Goal: Transaction & Acquisition: Purchase product/service

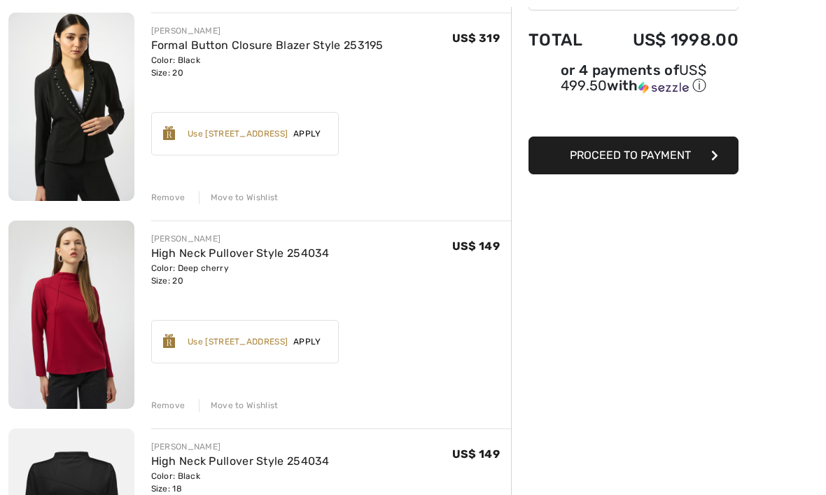
scroll to position [172, 0]
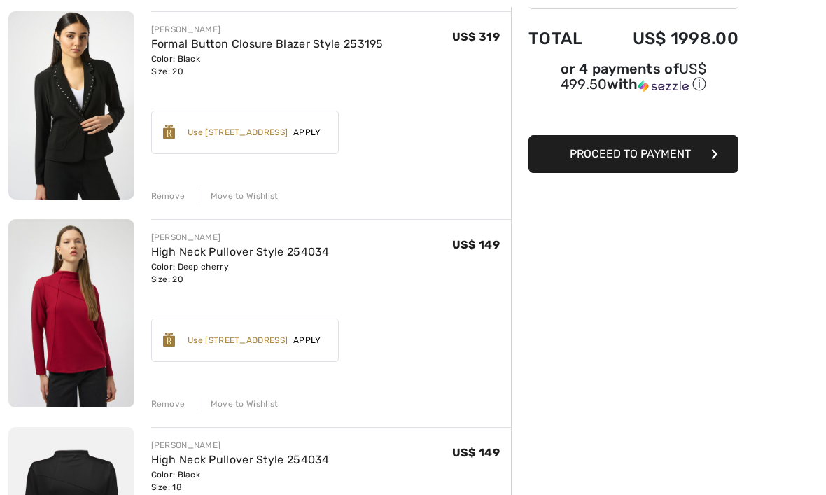
click at [82, 293] on img at bounding box center [71, 313] width 126 height 188
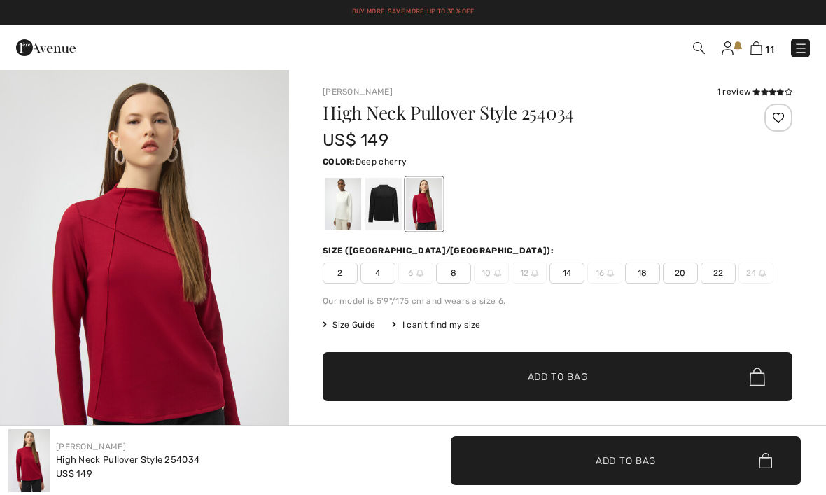
checkbox input "true"
click at [728, 95] on div "1 review" at bounding box center [754, 91] width 76 height 13
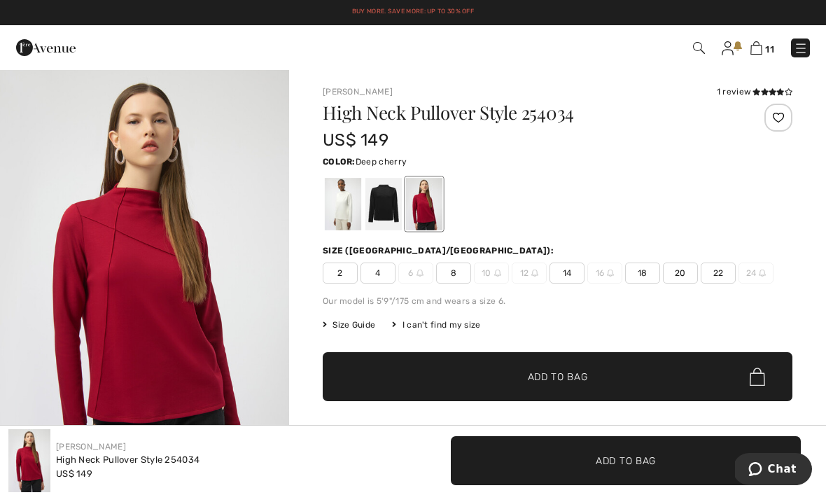
click at [746, 92] on div "1 review" at bounding box center [754, 91] width 76 height 13
click at [754, 94] on icon at bounding box center [756, 91] width 8 height 7
click at [393, 204] on div at bounding box center [383, 204] width 36 height 52
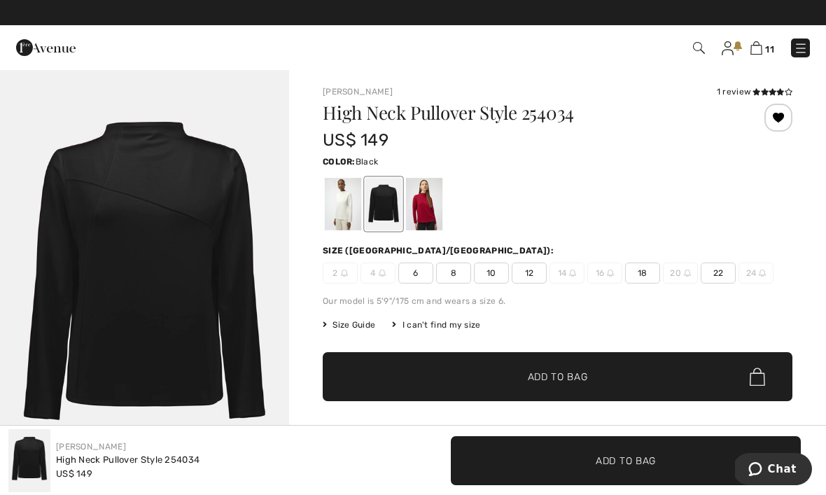
click at [341, 206] on div at bounding box center [343, 204] width 36 height 52
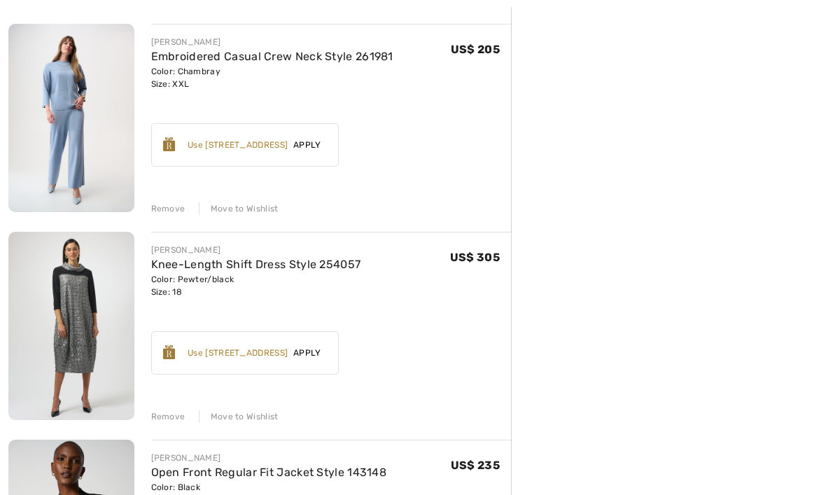
scroll to position [1846, 0]
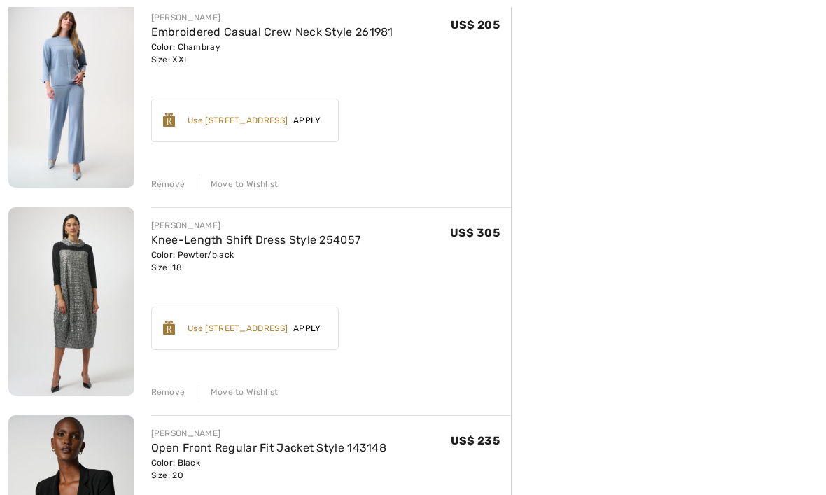
click at [174, 392] on div "Remove" at bounding box center [168, 392] width 34 height 13
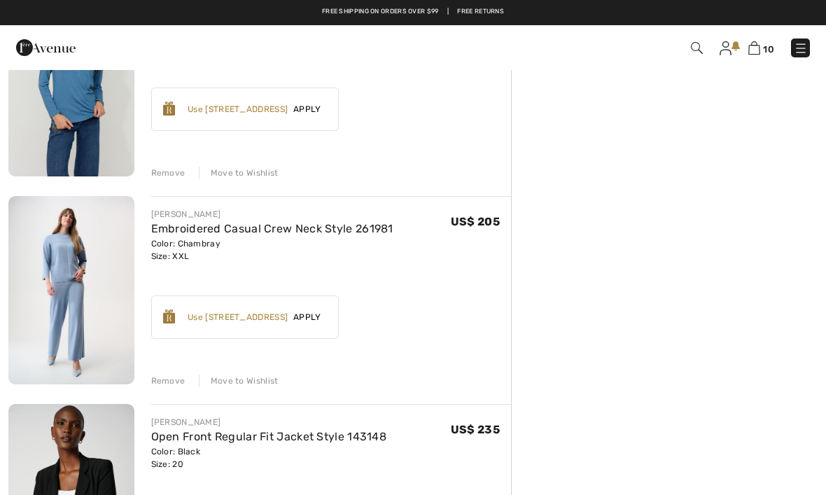
scroll to position [1642, 0]
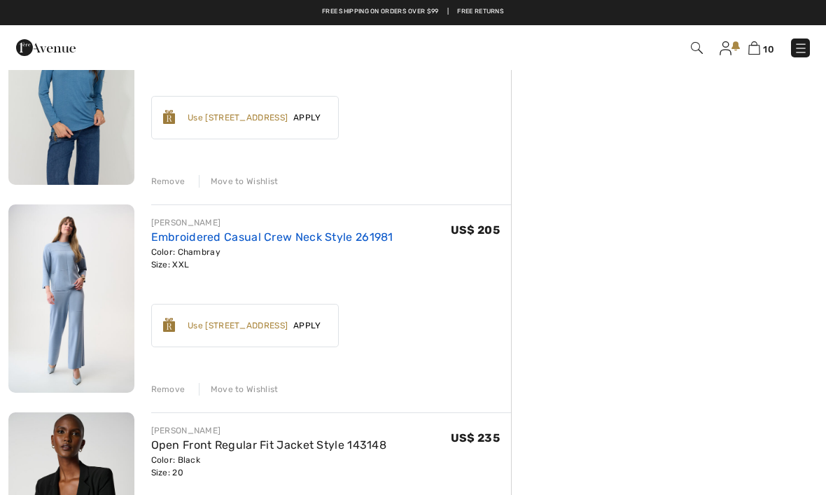
click at [243, 241] on link "Embroidered Casual Crew Neck Style 261981" at bounding box center [272, 236] width 242 height 13
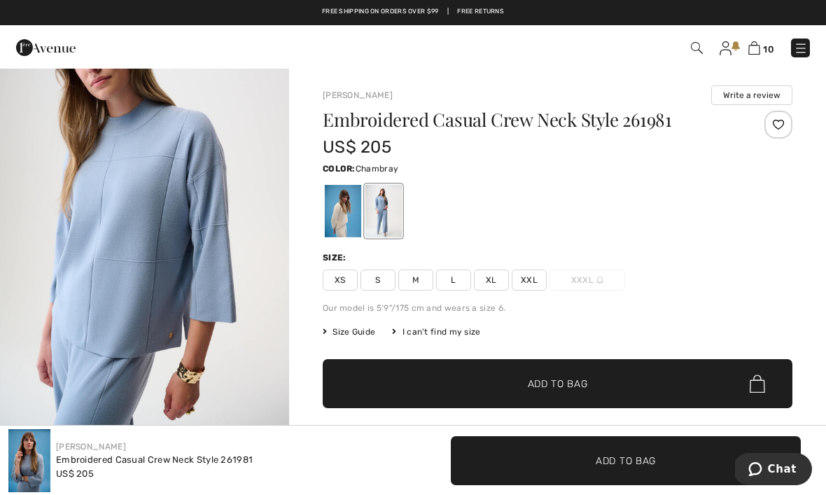
scroll to position [525, 0]
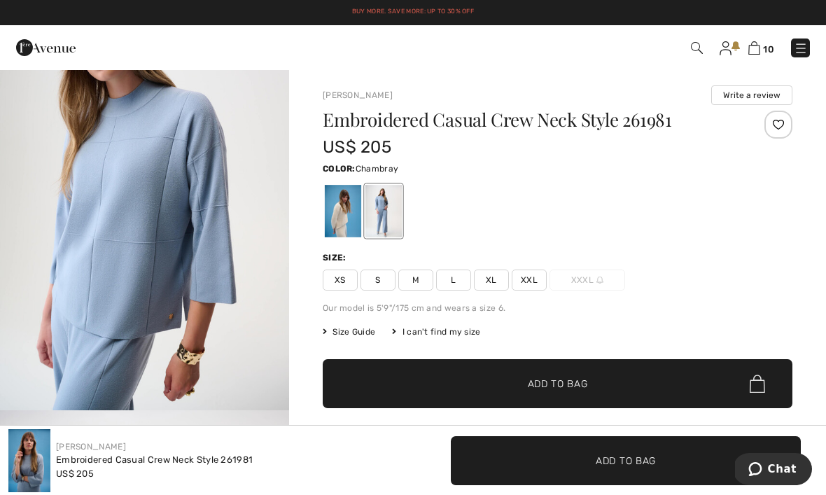
click at [346, 209] on div at bounding box center [343, 211] width 36 height 52
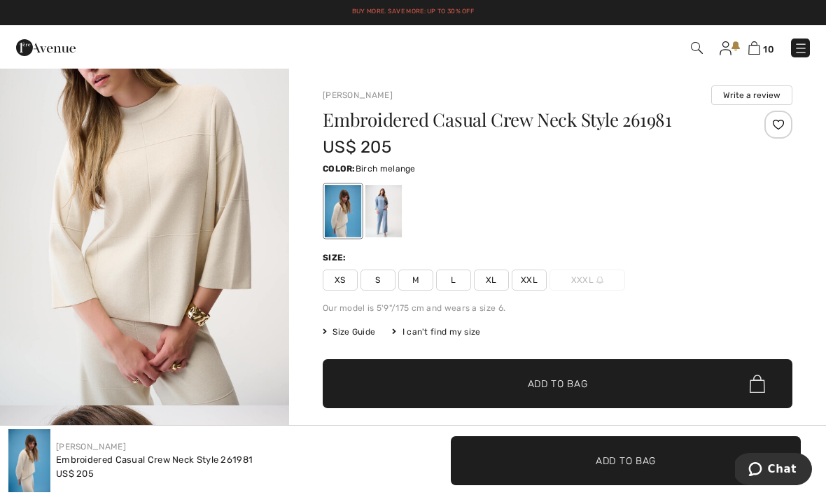
scroll to position [545, 0]
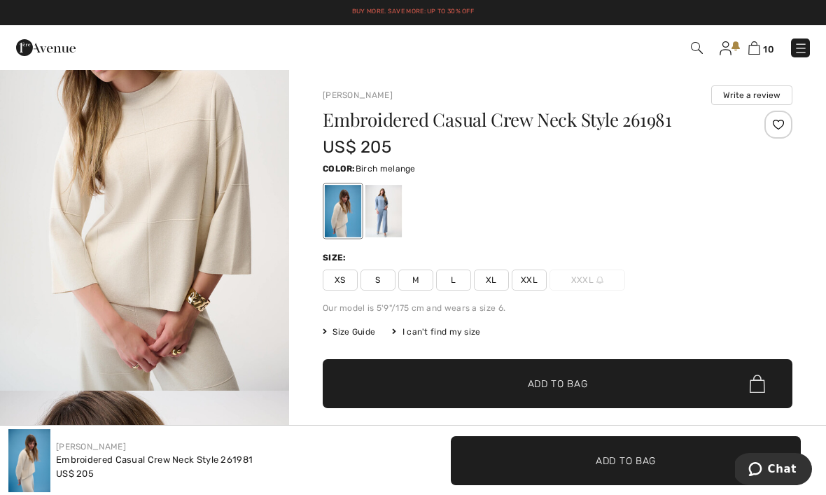
click at [532, 278] on span "XXL" at bounding box center [528, 279] width 35 height 21
click at [554, 381] on span "Add to Bag" at bounding box center [558, 383] width 60 height 15
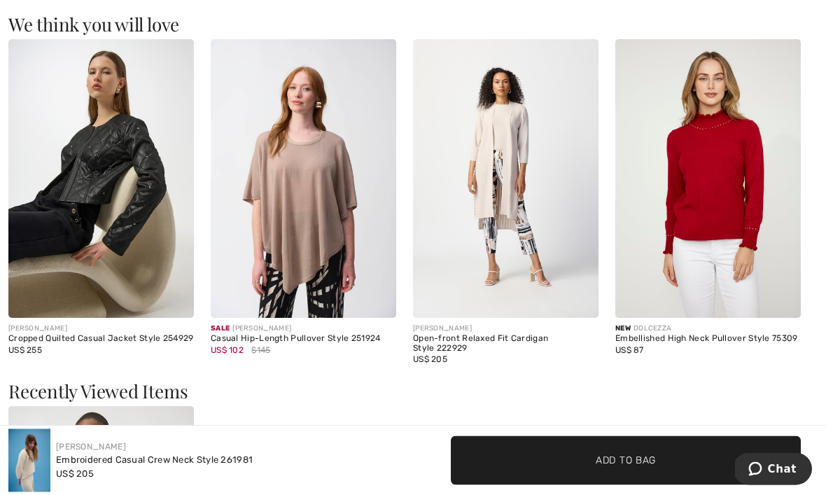
scroll to position [1207, 0]
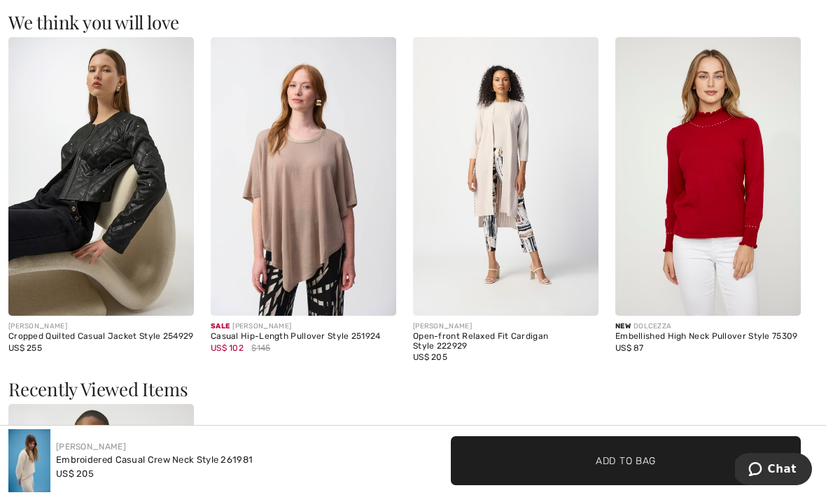
click at [733, 168] on img at bounding box center [707, 176] width 185 height 278
